Goal: Navigation & Orientation: Find specific page/section

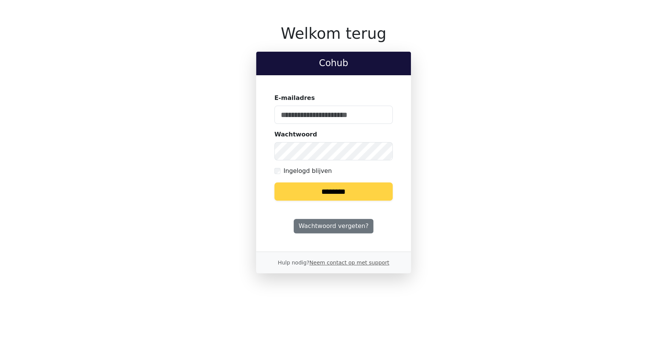
type input "**********"
click at [311, 191] on input "********" at bounding box center [333, 191] width 118 height 18
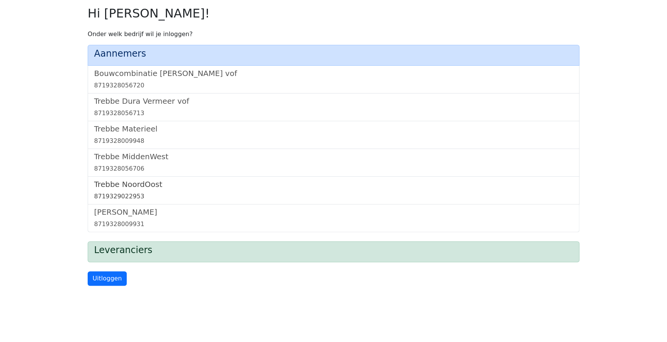
click at [121, 189] on link "Trebbe NoordOost 8719329022953" at bounding box center [333, 190] width 479 height 21
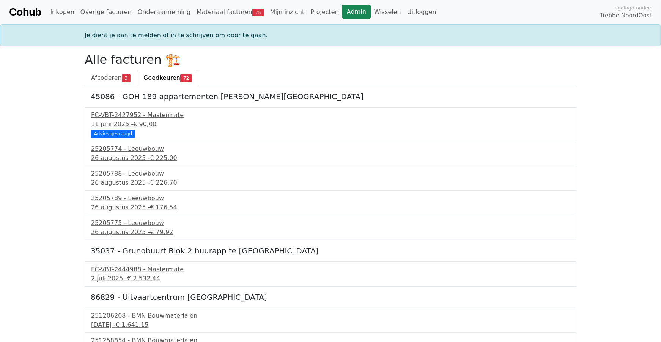
click at [342, 10] on link "Admin" at bounding box center [356, 12] width 29 height 14
